Goal: Task Accomplishment & Management: Manage account settings

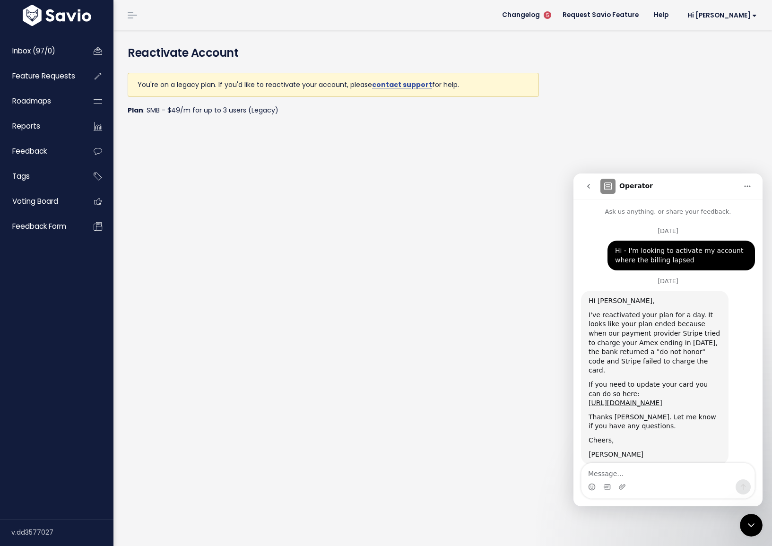
scroll to position [21, 0]
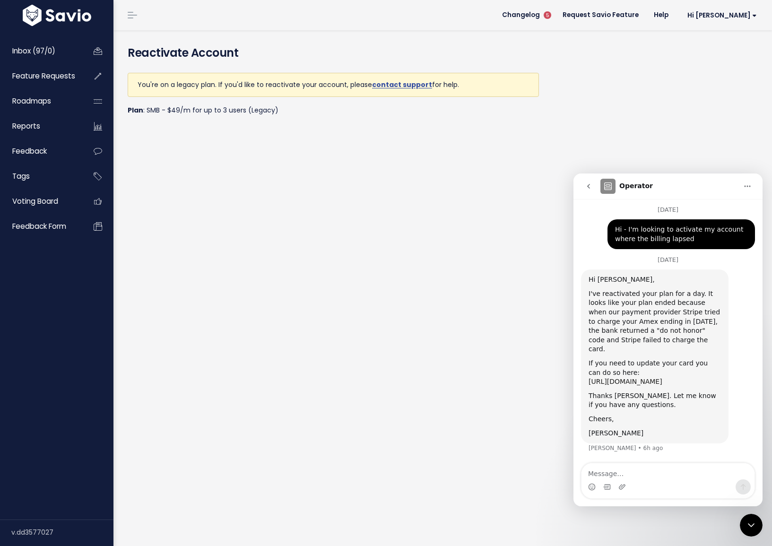
click at [656, 378] on link "[URL][DOMAIN_NAME]" at bounding box center [625, 382] width 74 height 8
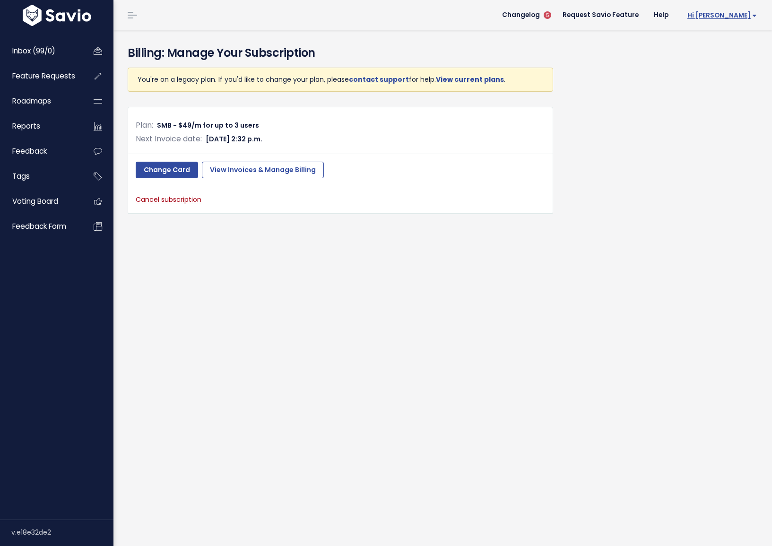
click at [745, 17] on span "Hi [PERSON_NAME]" at bounding box center [721, 15] width 69 height 7
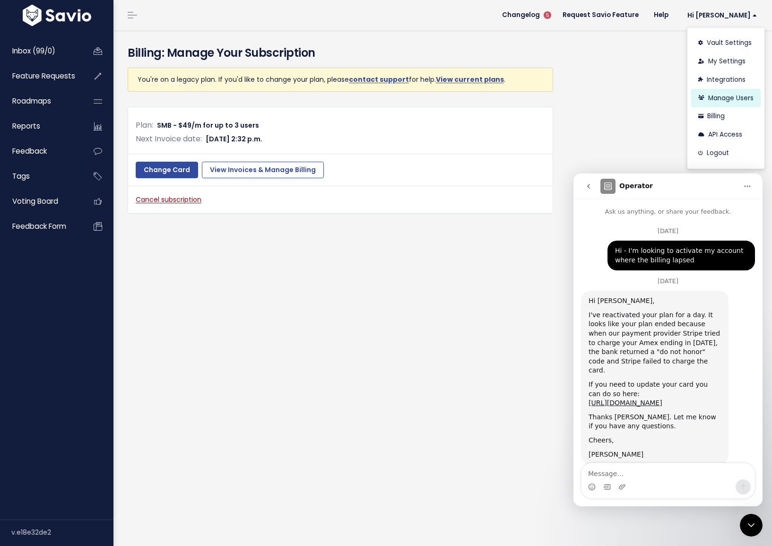
scroll to position [21, 0]
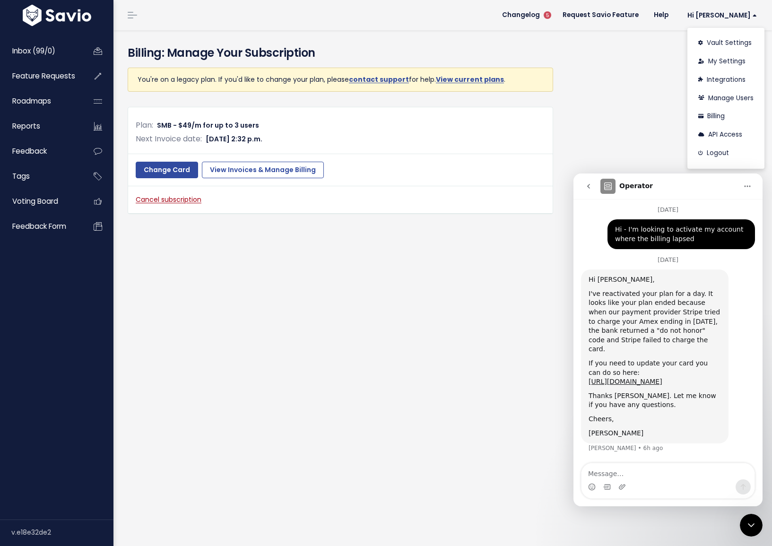
click at [627, 473] on textarea "Message…" at bounding box center [667, 471] width 173 height 16
type textarea "thank you Kareem!"
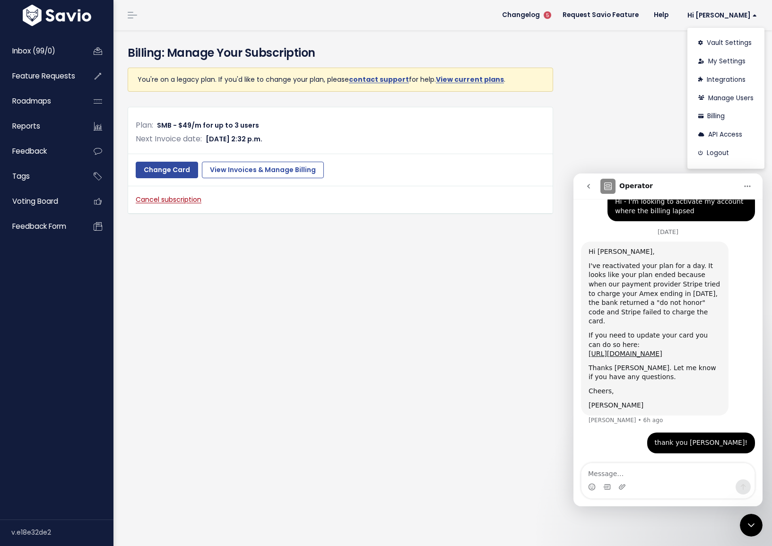
scroll to position [50, 0]
drag, startPoint x: 592, startPoint y: 189, endPoint x: 1143, endPoint y: 298, distance: 562.2
click at [592, 189] on icon "go back" at bounding box center [588, 186] width 8 height 8
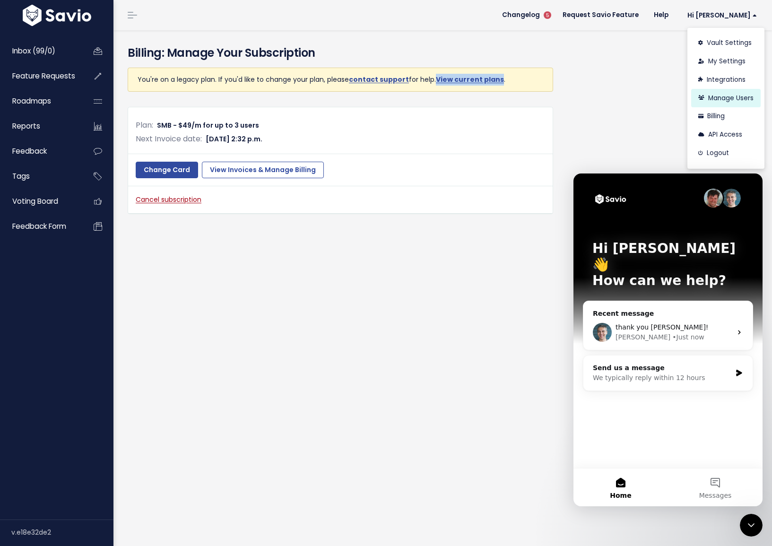
click at [707, 97] on link "Manage Users" at bounding box center [725, 98] width 69 height 18
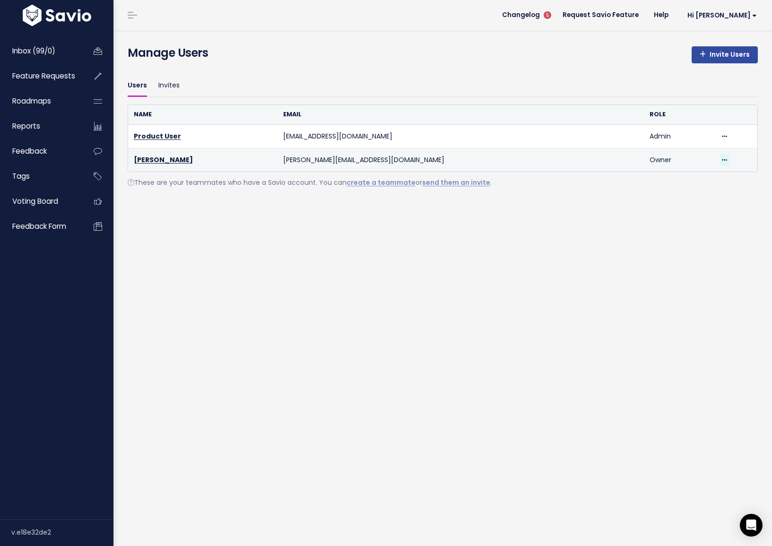
click at [720, 159] on span at bounding box center [724, 160] width 9 height 12
click at [166, 161] on link "Lacy Gowiski" at bounding box center [163, 159] width 59 height 9
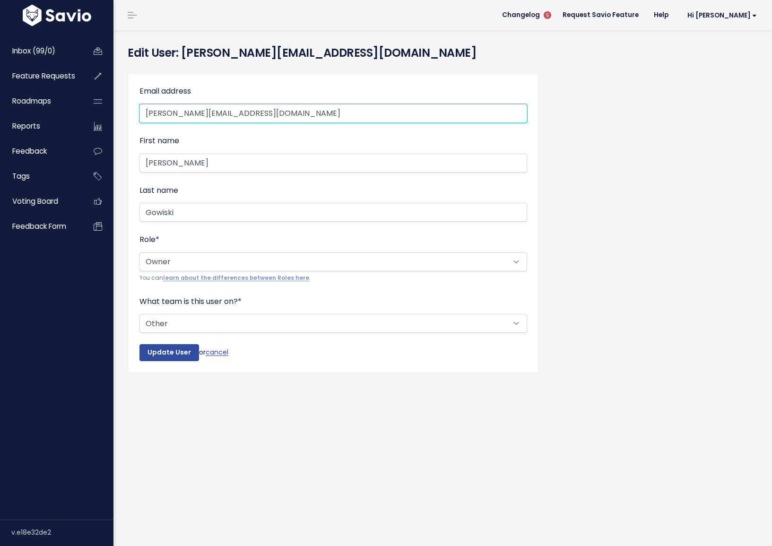
click at [171, 112] on input "[PERSON_NAME][EMAIL_ADDRESS][DOMAIN_NAME]" at bounding box center [332, 113] width 387 height 19
drag, startPoint x: 163, startPoint y: 113, endPoint x: 143, endPoint y: 112, distance: 20.3
click at [143, 112] on input "[PERSON_NAME][EMAIL_ADDRESS][DOMAIN_NAME]" at bounding box center [332, 113] width 387 height 19
click at [190, 113] on input "[PERSON_NAME][EMAIL_ADDRESS][DOMAIN_NAME]" at bounding box center [332, 113] width 387 height 19
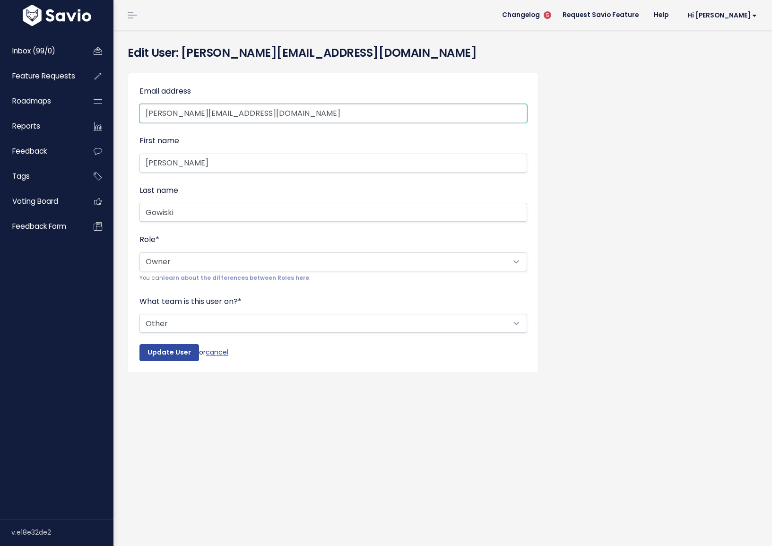
click at [190, 113] on input "lacy@mongooseresearch.com" at bounding box center [332, 113] width 387 height 19
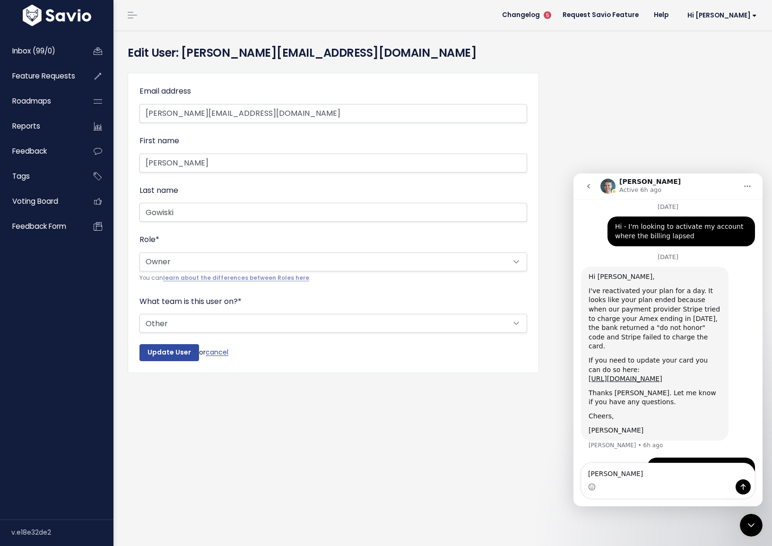
scroll to position [50, 0]
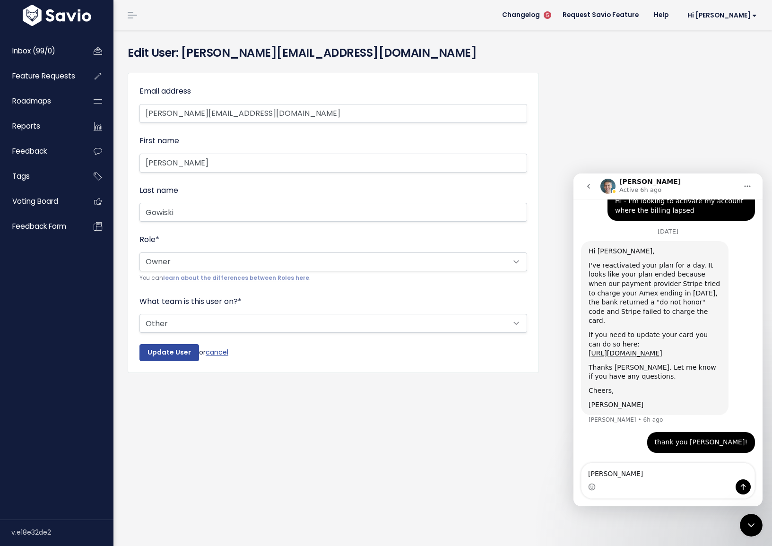
type textarea "jo"
click at [204, 112] on input "lacy@mongooseresearch.com" at bounding box center [332, 113] width 387 height 19
click at [204, 112] on input "lacy@asdfsd.com" at bounding box center [332, 113] width 387 height 19
click at [228, 112] on input "lacy@asdfsd.com" at bounding box center [332, 113] width 387 height 19
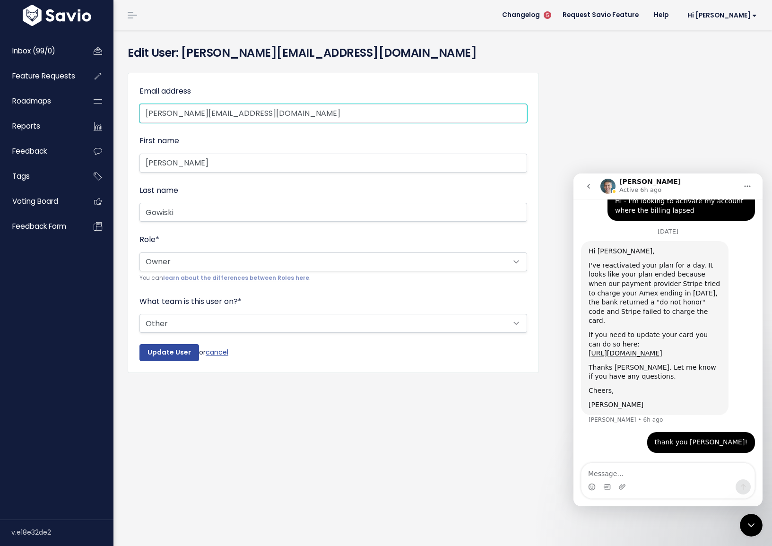
click at [228, 112] on input "lacy@asdfsd.com" at bounding box center [332, 113] width 387 height 19
type input "jon@hellomongoose.com"
type input "Jon"
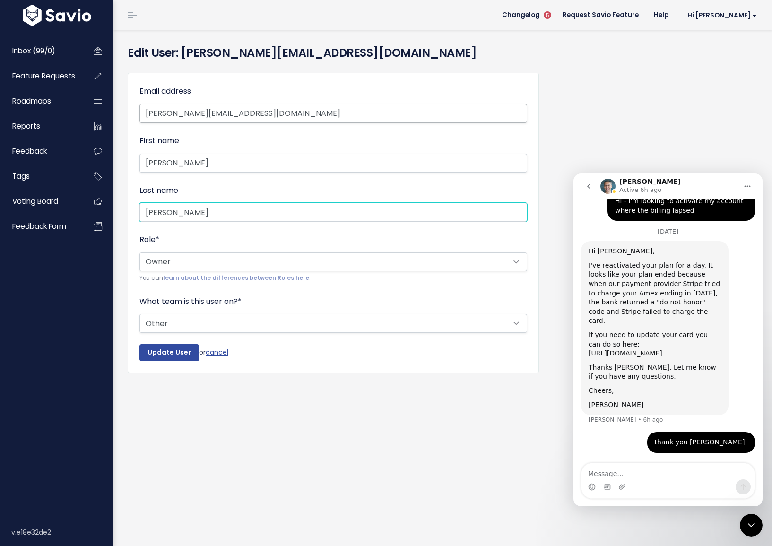
type input "Caruso"
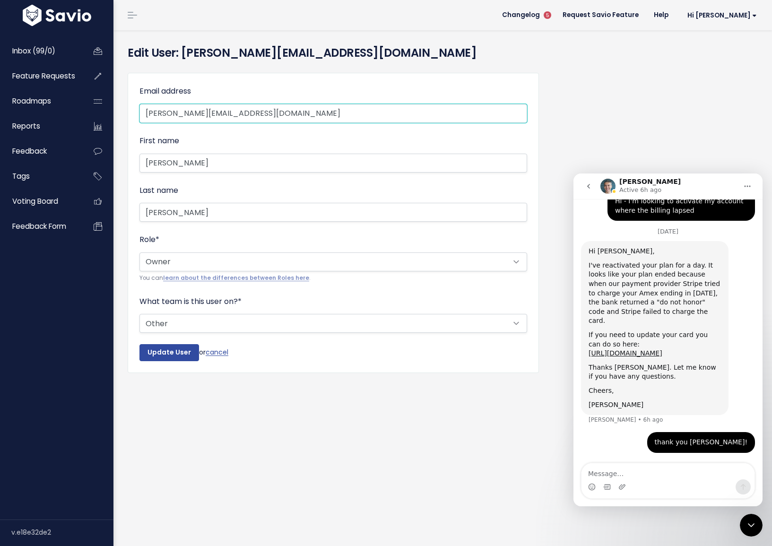
drag, startPoint x: 158, startPoint y: 111, endPoint x: 121, endPoint y: 109, distance: 36.4
click at [121, 109] on div "Email address jon@hellomongoose.com First name Jon Last name Caruso Role * ----…" at bounding box center [332, 229] width 425 height 329
type input "andrew@hellomongoose.com"
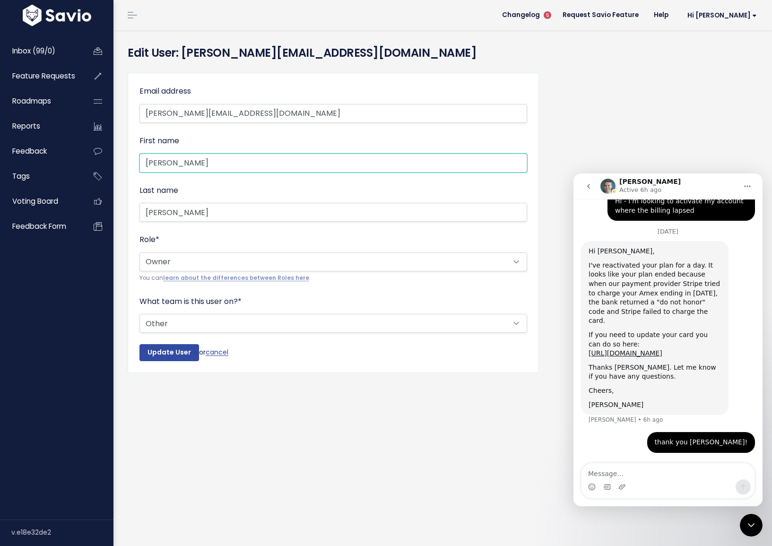
click at [165, 172] on input "Jon" at bounding box center [332, 163] width 387 height 19
click at [165, 168] on input "Jon" at bounding box center [332, 163] width 387 height 19
type input "Andrew"
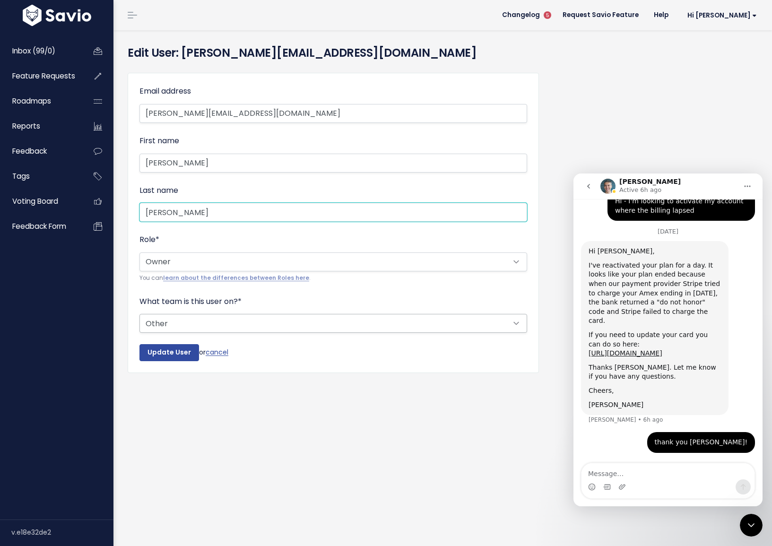
type input "Veatch"
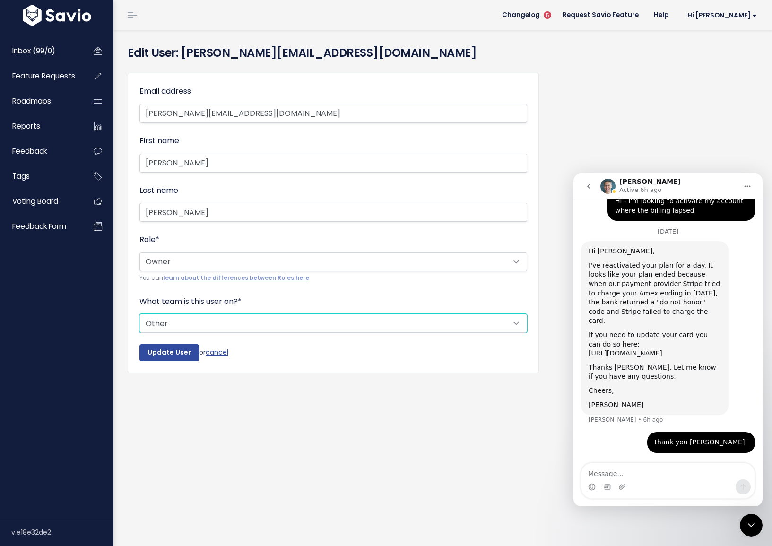
click at [175, 321] on select "--------- Support Product Sales Customer Success Marketing Other" at bounding box center [332, 323] width 387 height 19
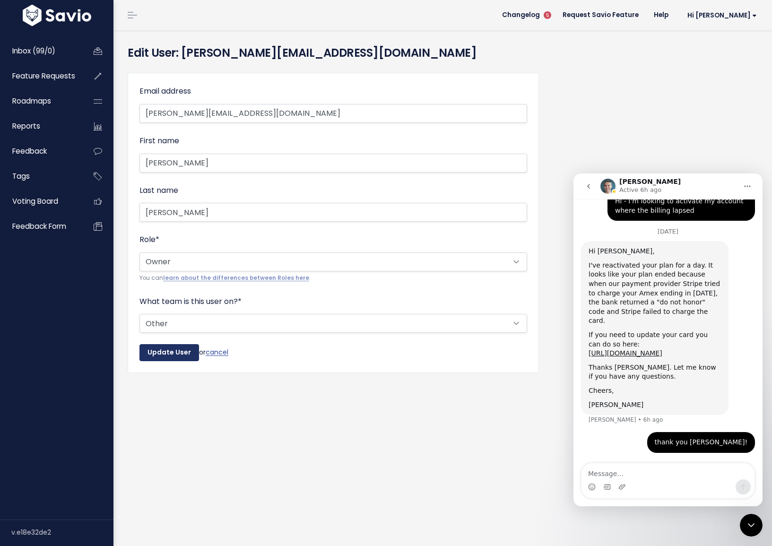
click at [176, 351] on input "Update User" at bounding box center [169, 352] width 60 height 17
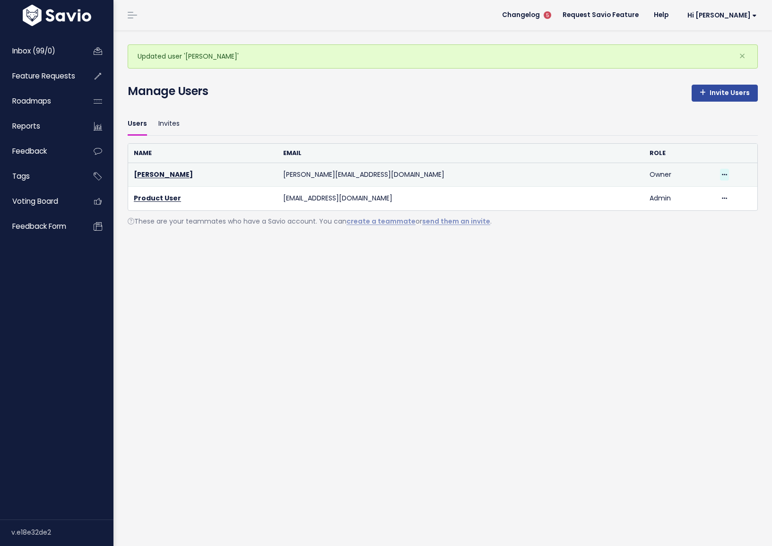
click at [721, 174] on icon at bounding box center [723, 175] width 5 height 6
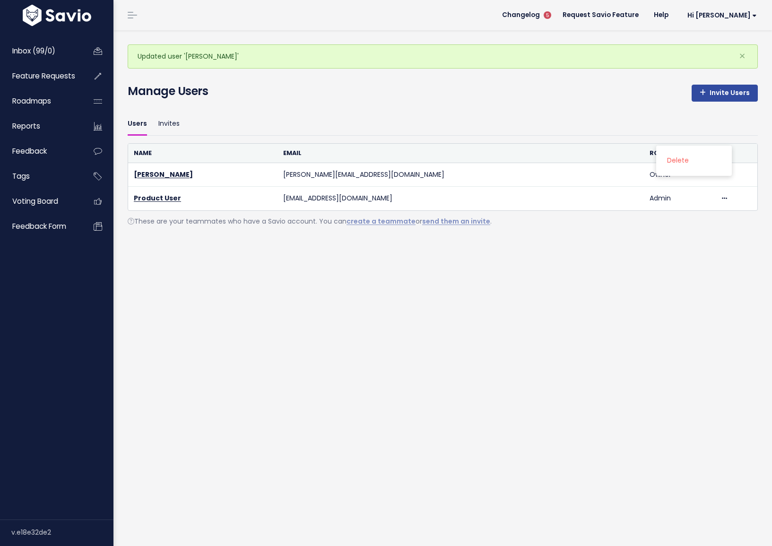
click at [735, 25] on li "Hi [PERSON_NAME] Vault Settings My Settings Integrations Manage Users Billing A…" at bounding box center [720, 15] width 88 height 26
click at [738, 18] on span "Hi [PERSON_NAME]" at bounding box center [721, 15] width 69 height 7
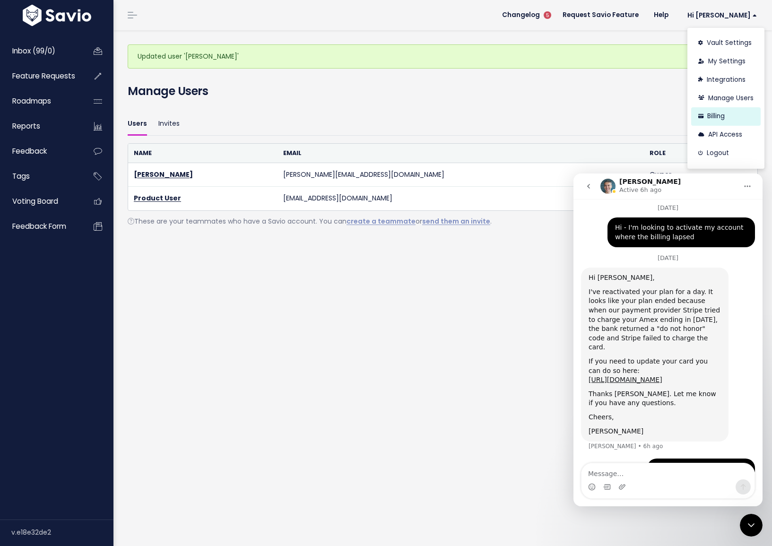
scroll to position [50, 0]
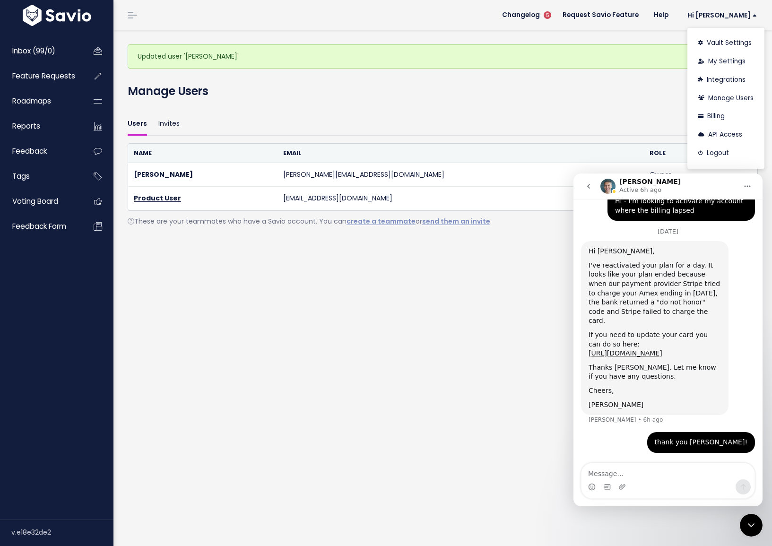
click at [585, 184] on icon "go back" at bounding box center [588, 186] width 8 height 8
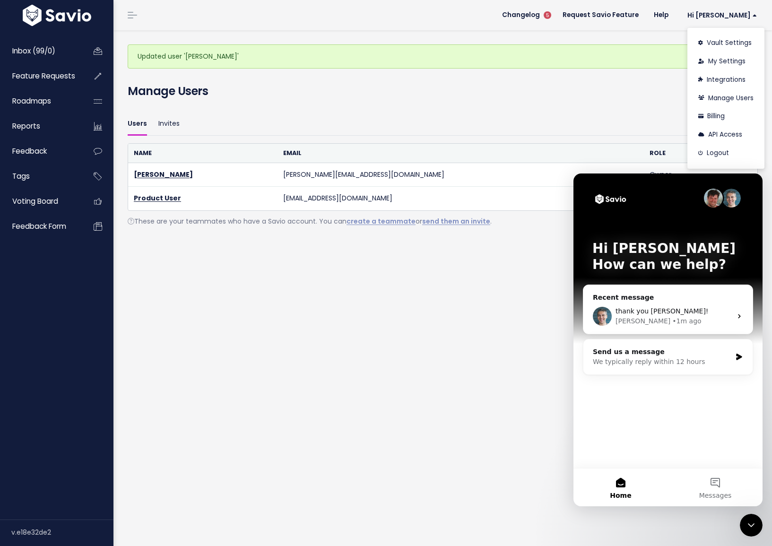
click at [251, 340] on div "Updated user '[PERSON_NAME]' × Manage Users Invite Users Users Invites Name Ema…" at bounding box center [442, 287] width 658 height 515
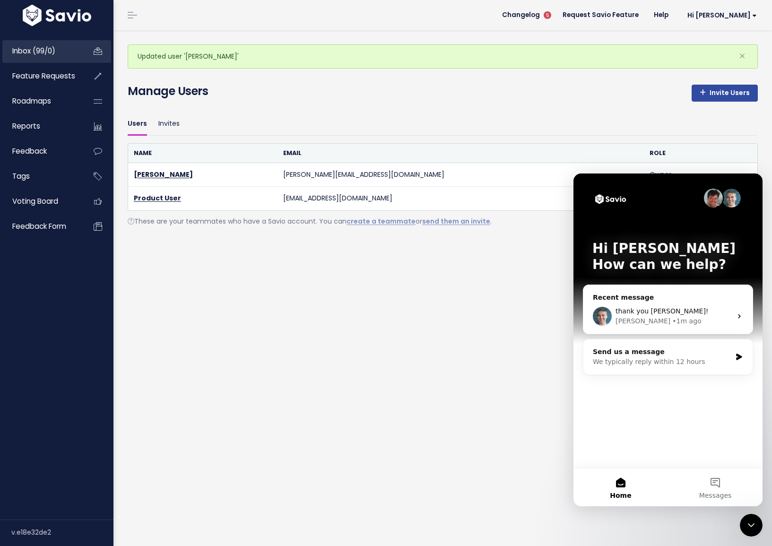
click at [19, 57] on link "Inbox (99/0)" at bounding box center [40, 51] width 76 height 22
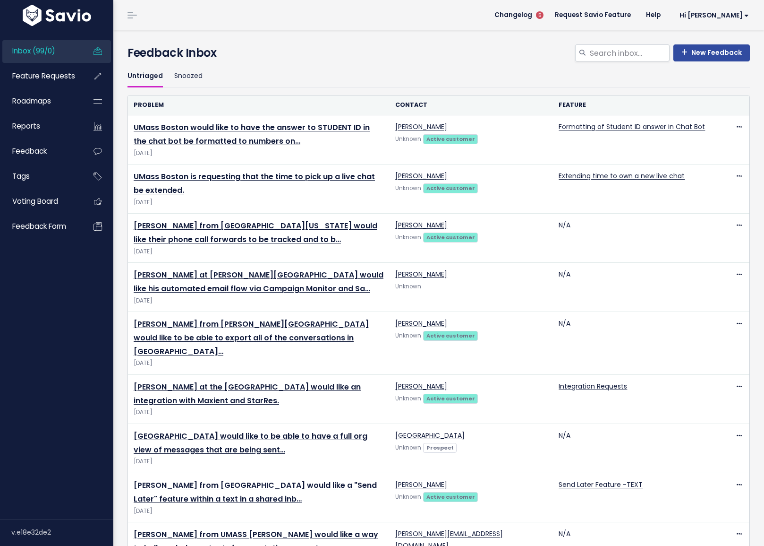
click at [19, 57] on link "Inbox (99/0)" at bounding box center [40, 51] width 76 height 22
click at [34, 77] on span "Feature Requests" at bounding box center [43, 76] width 63 height 10
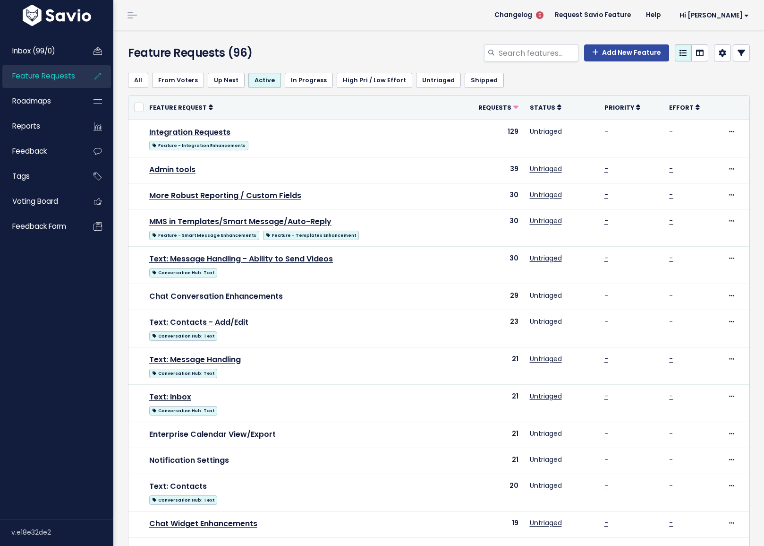
click at [30, 55] on span "Inbox (99/0)" at bounding box center [33, 51] width 43 height 10
